Goal: Find specific page/section: Find specific page/section

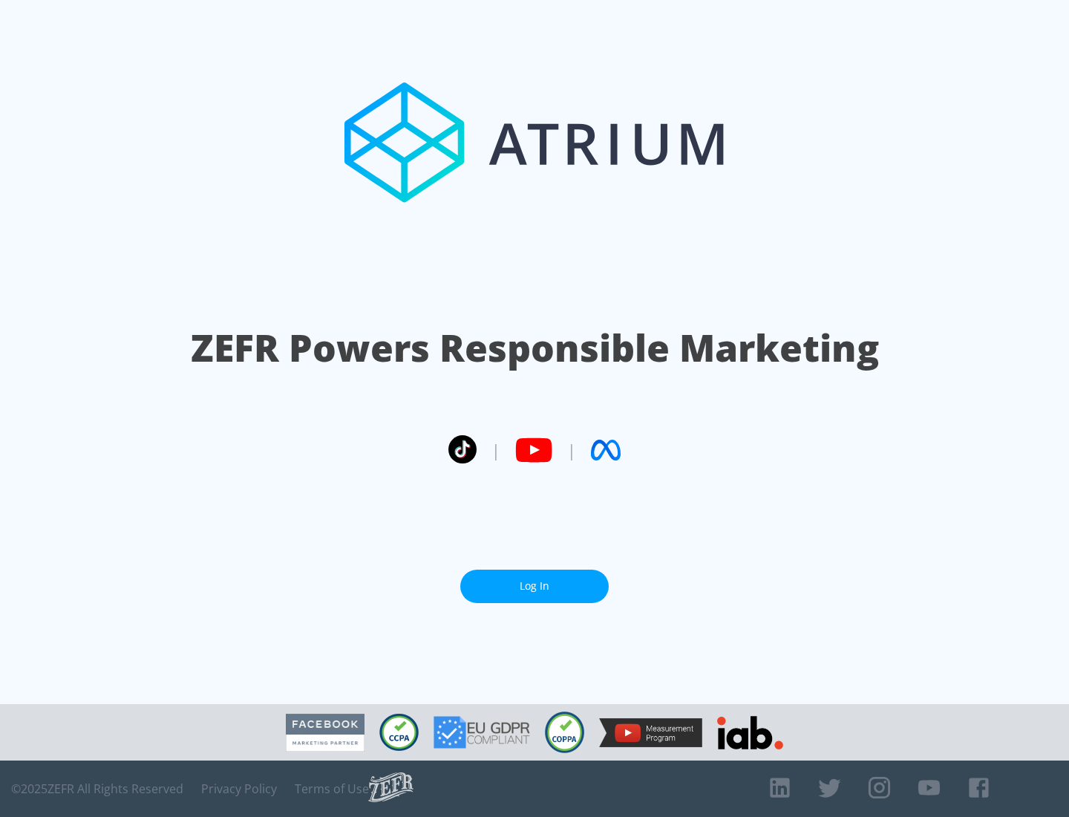
click at [535, 580] on link "Log In" at bounding box center [534, 586] width 149 height 33
